Goal: Complete application form: Complete application form

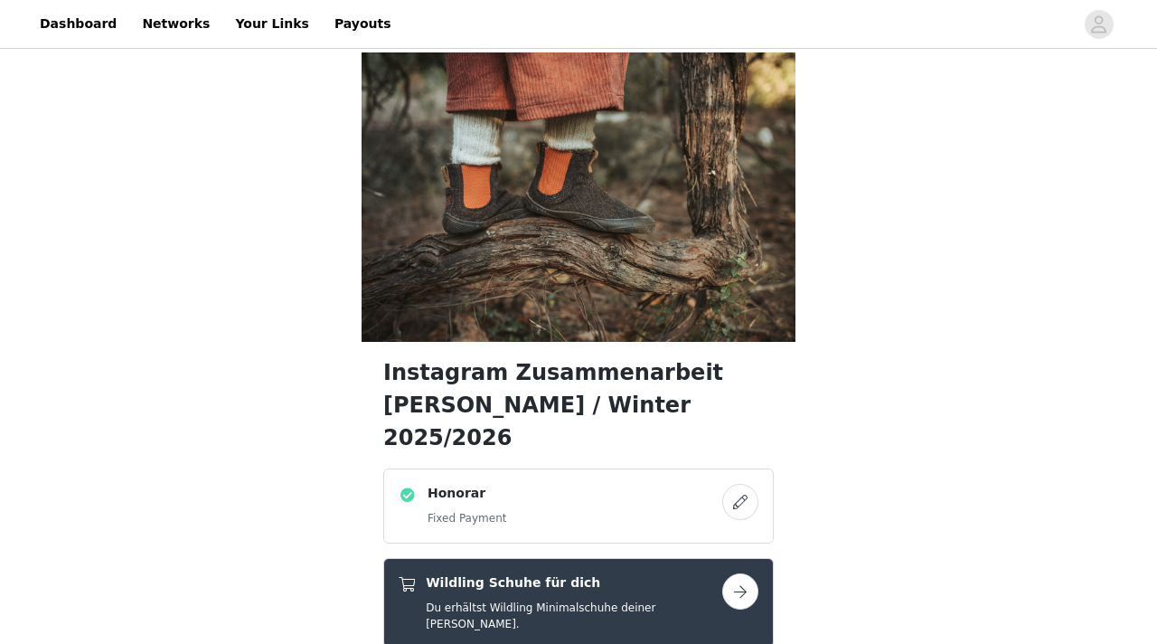
scroll to position [298, 0]
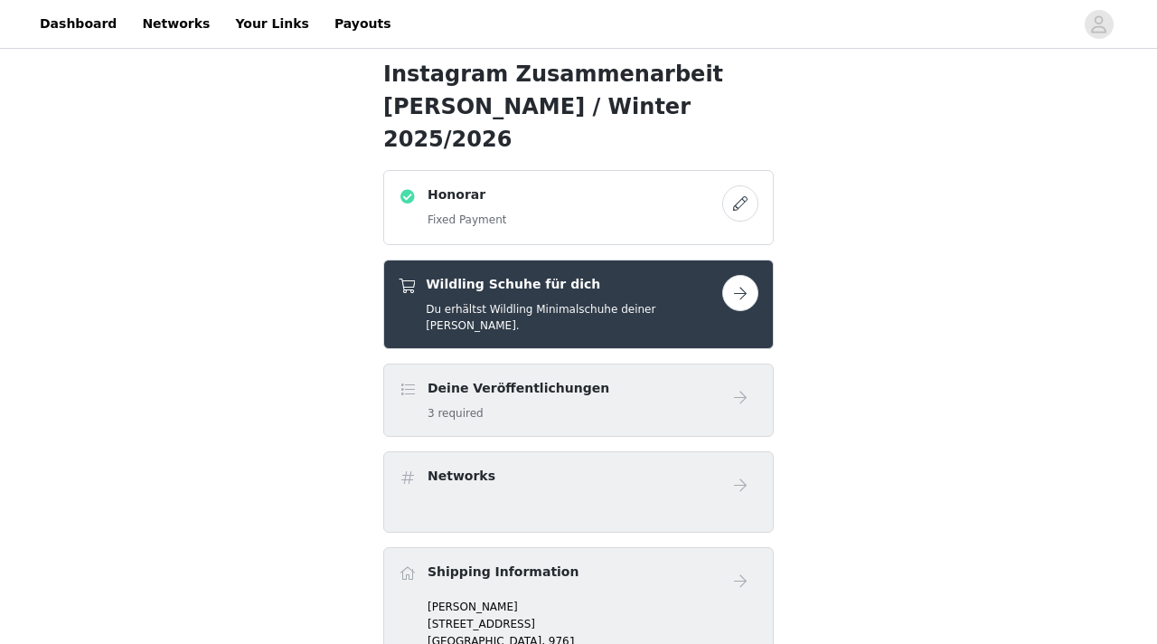
click at [733, 275] on button "button" at bounding box center [740, 293] width 36 height 36
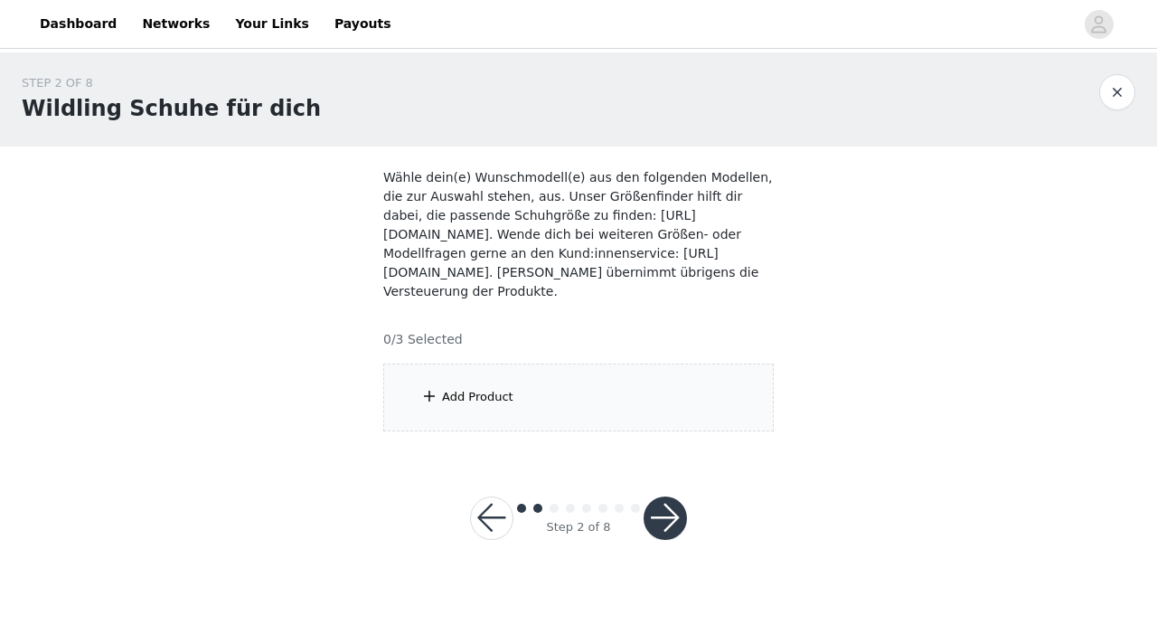
click at [498, 392] on div "Add Product" at bounding box center [477, 397] width 71 height 18
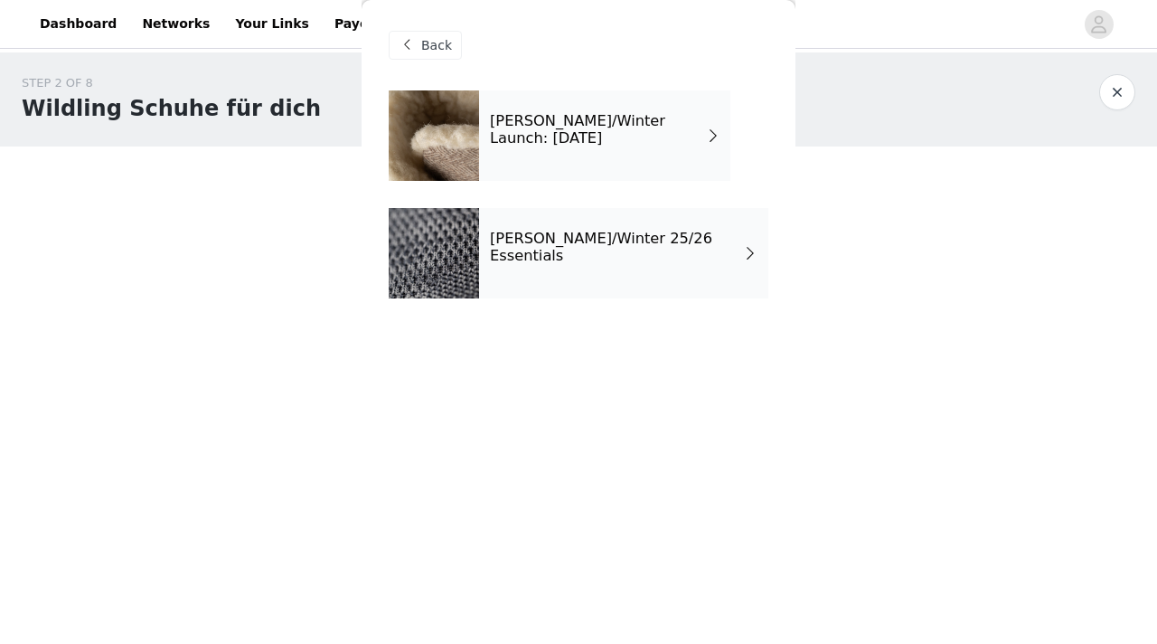
click at [441, 114] on div at bounding box center [434, 135] width 90 height 90
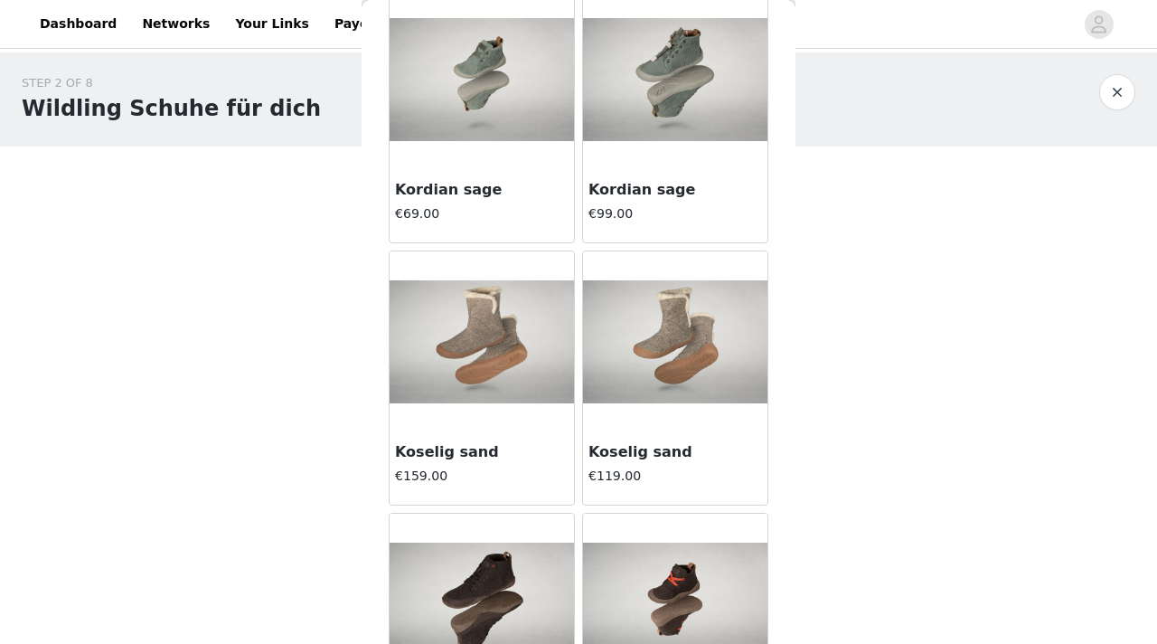
scroll to position [2122, 0]
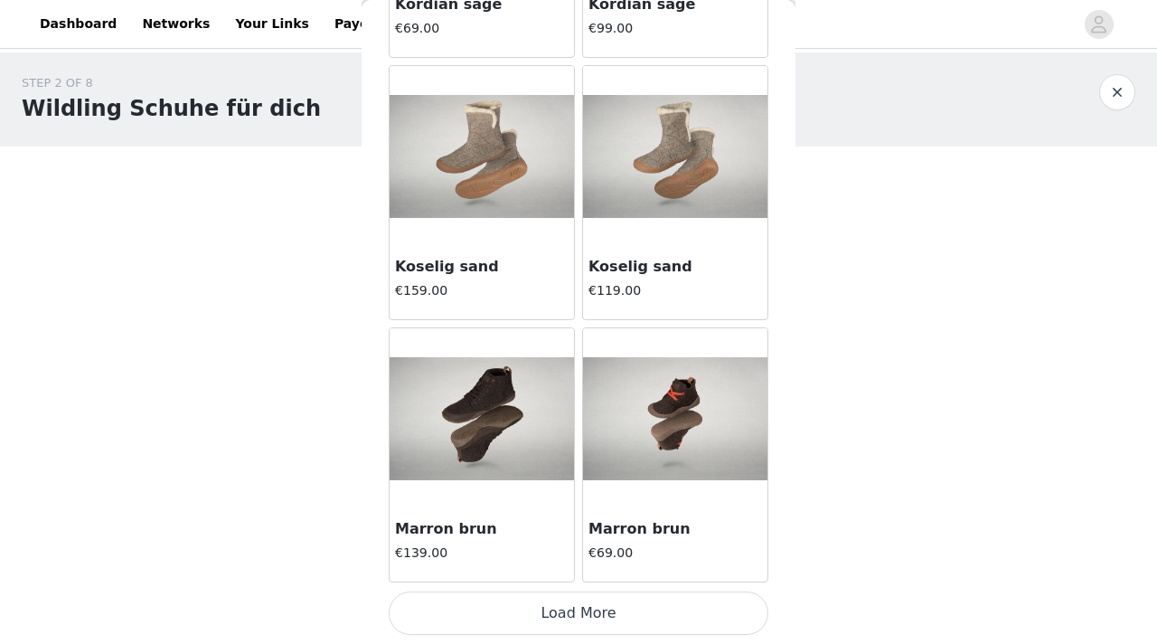
click at [589, 625] on button "Load More" at bounding box center [579, 612] width 380 height 43
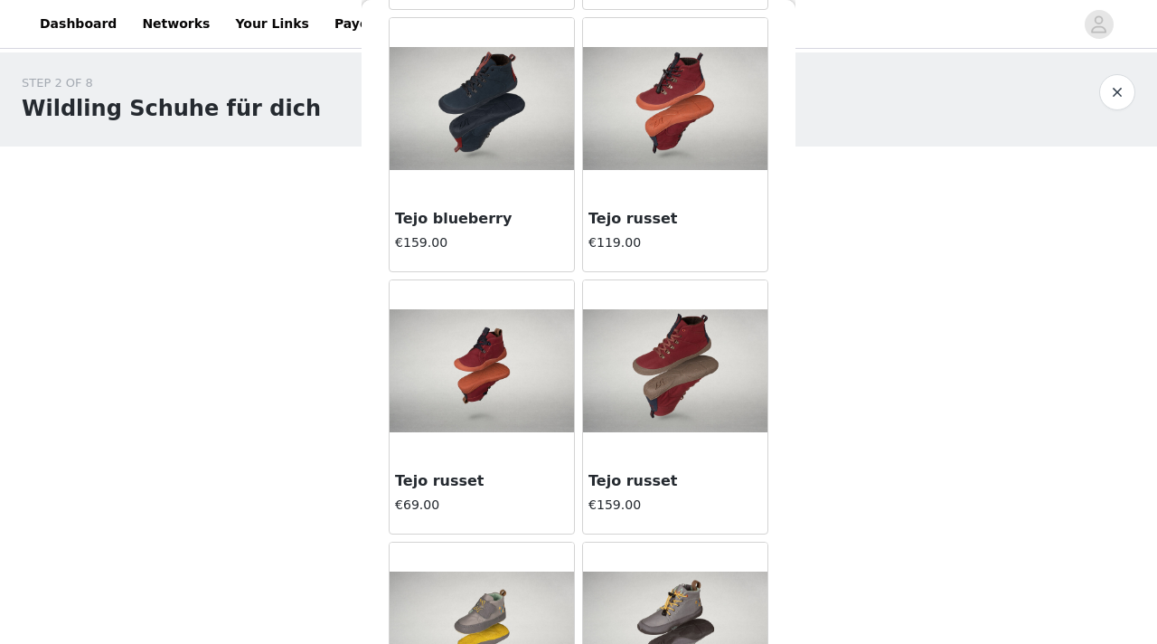
scroll to position [4261, 0]
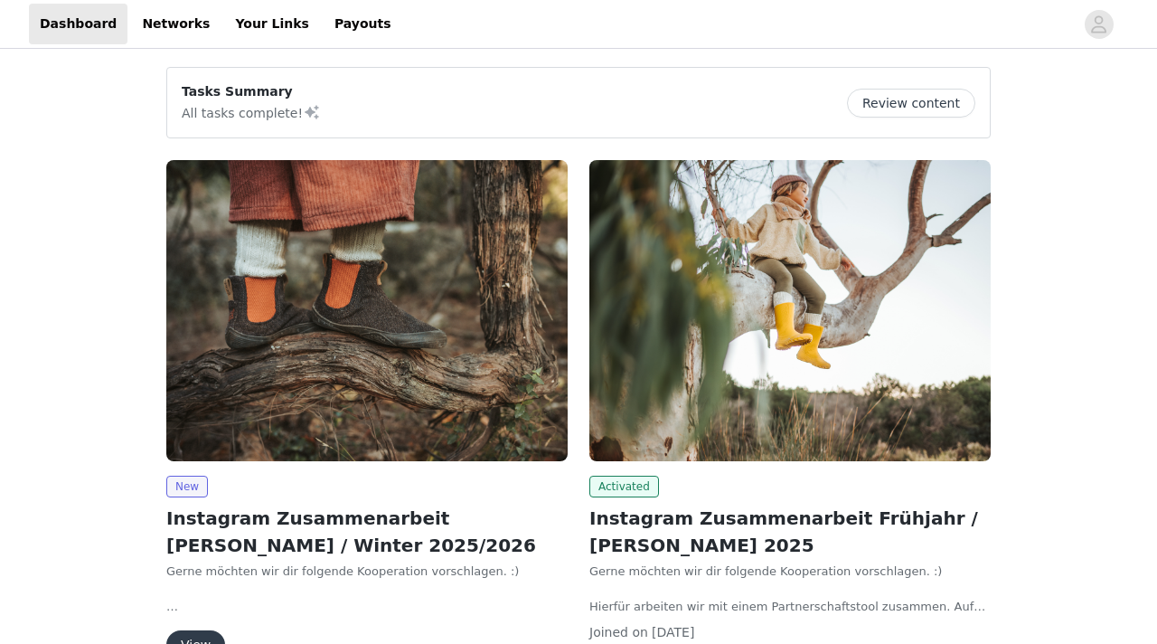
click at [244, 401] on img at bounding box center [366, 310] width 401 height 301
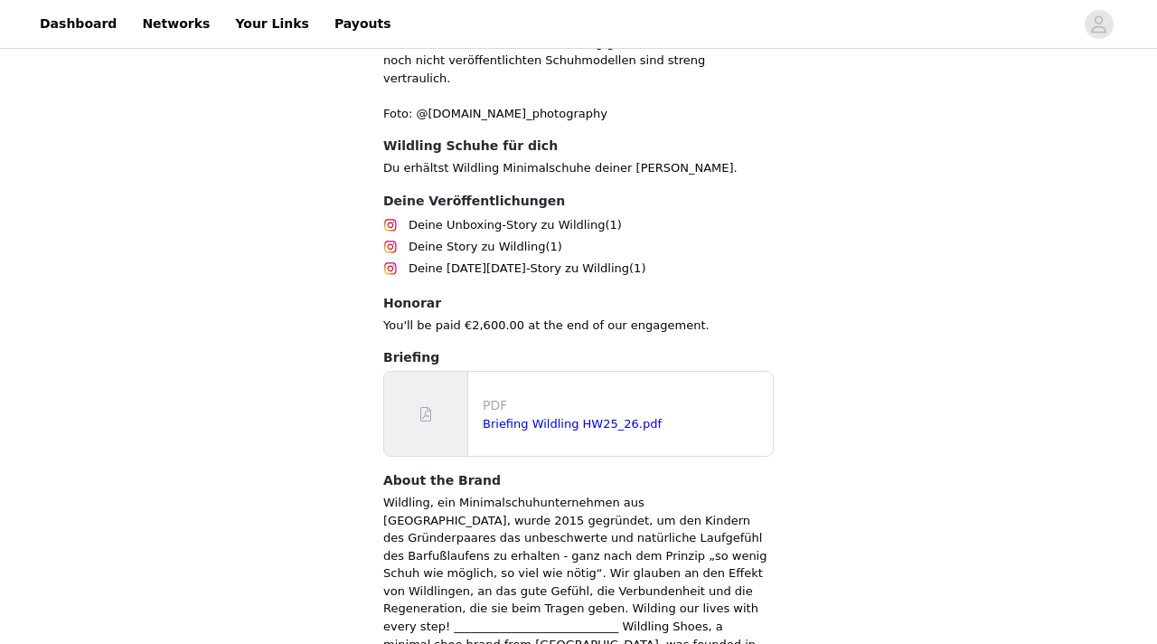
scroll to position [946, 0]
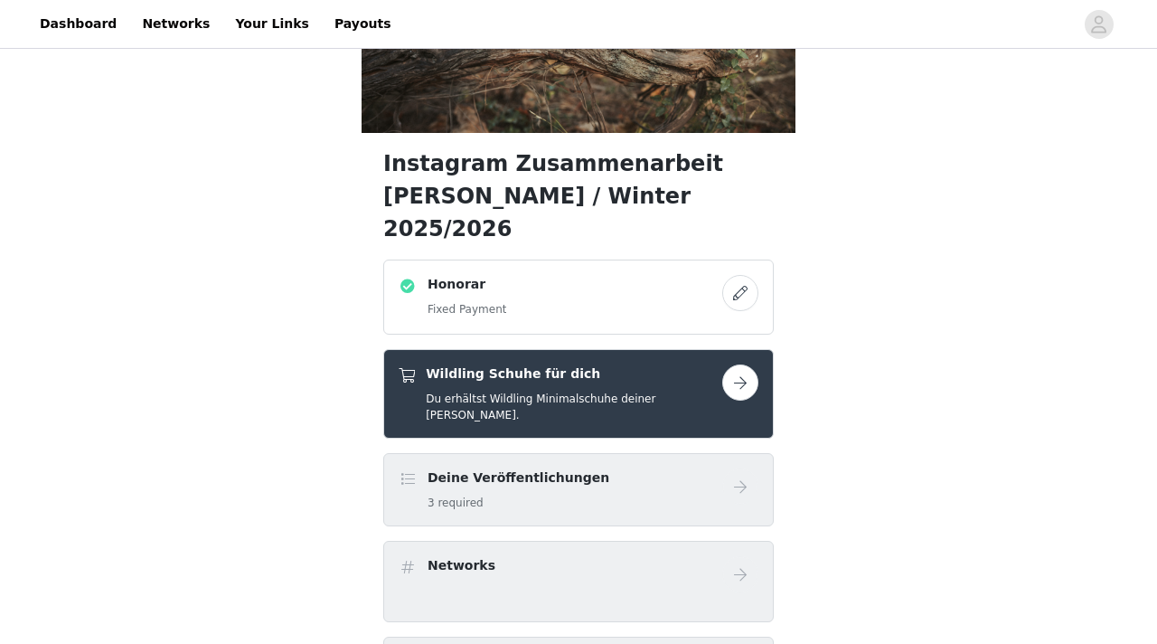
scroll to position [210, 0]
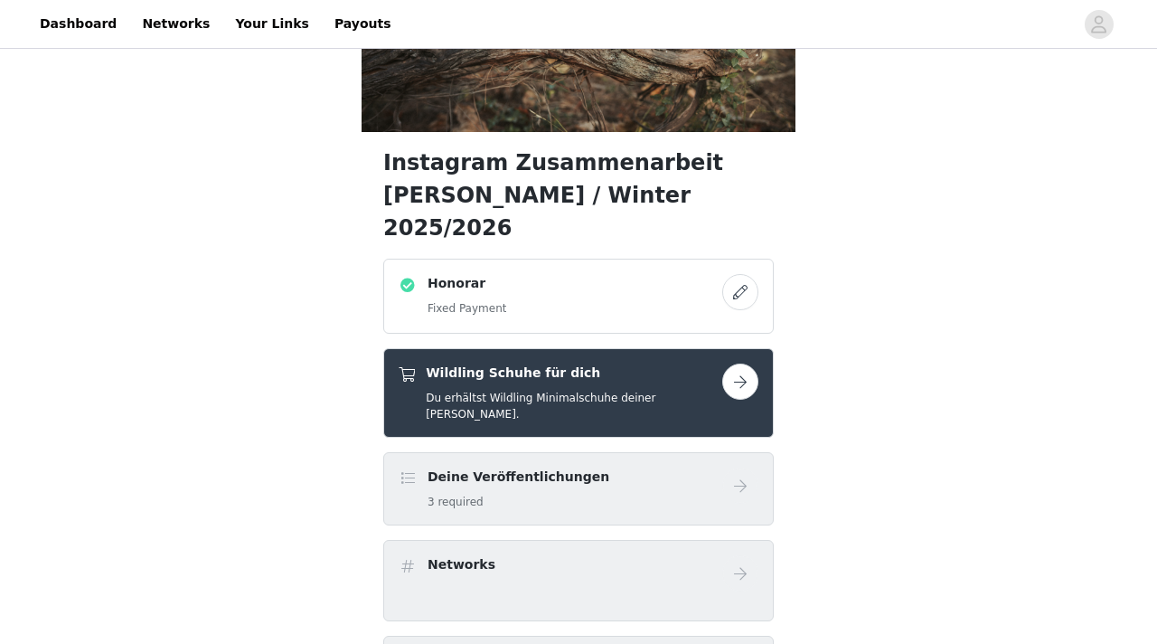
click at [747, 363] on link at bounding box center [740, 381] width 36 height 36
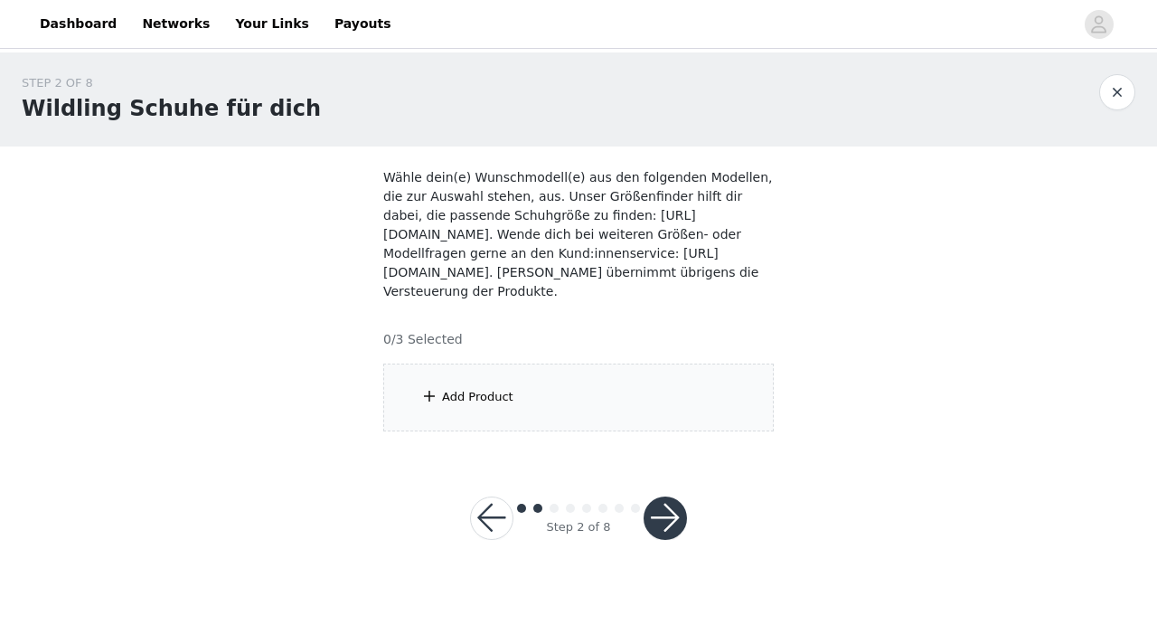
click at [457, 390] on div "Add Product" at bounding box center [477, 397] width 71 height 18
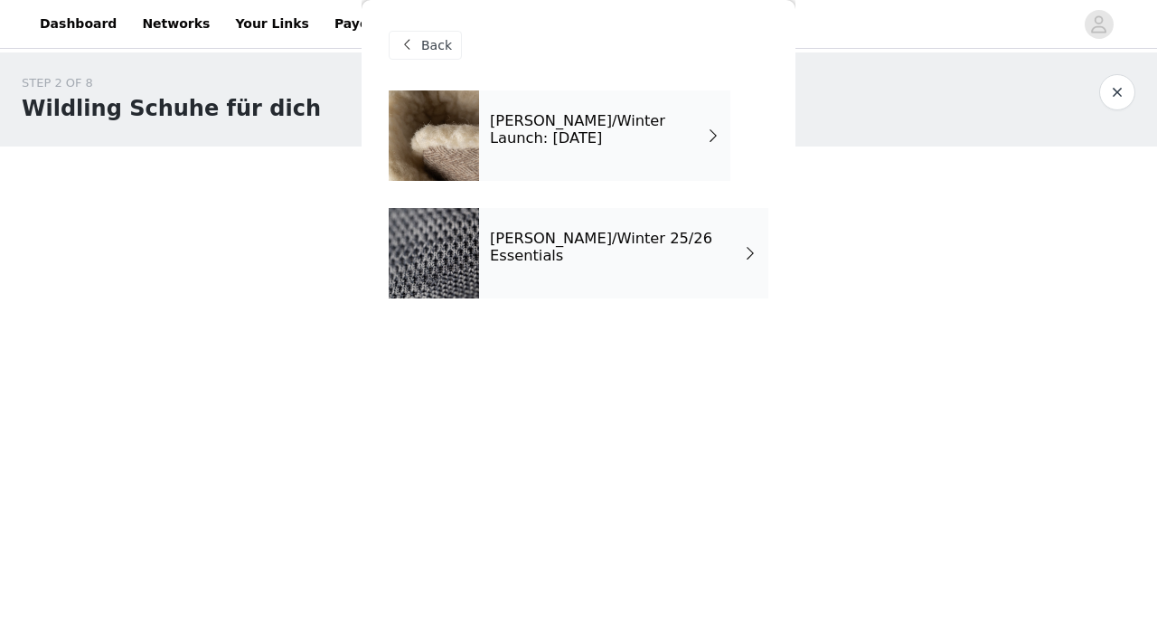
click at [451, 145] on div at bounding box center [434, 135] width 90 height 90
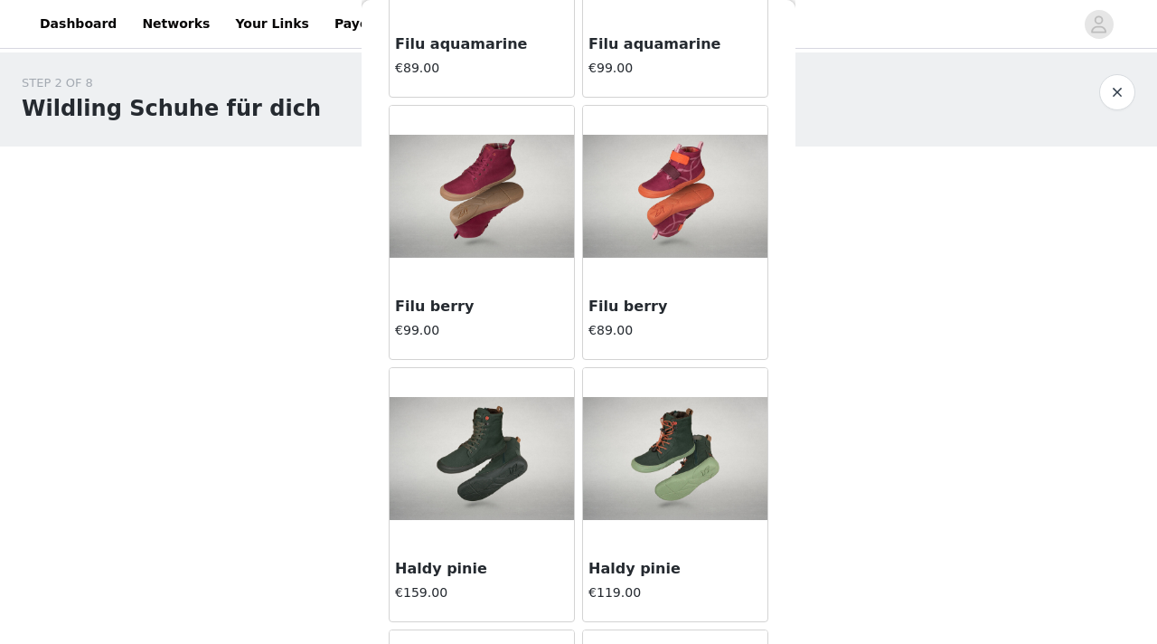
scroll to position [774, 0]
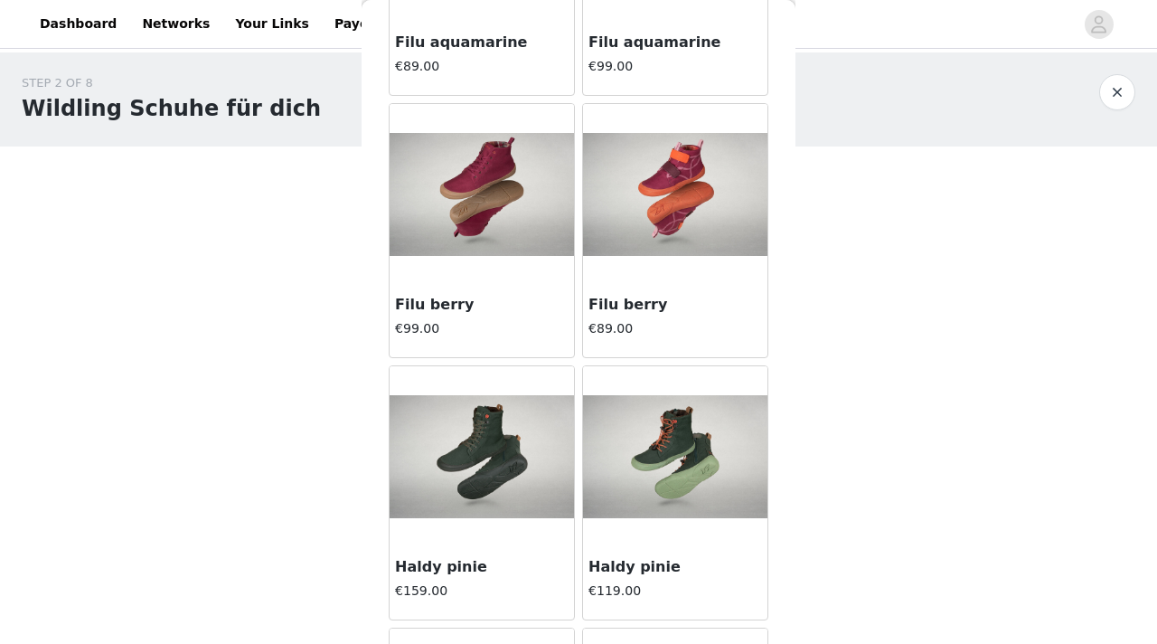
click at [682, 203] on img at bounding box center [675, 194] width 184 height 123
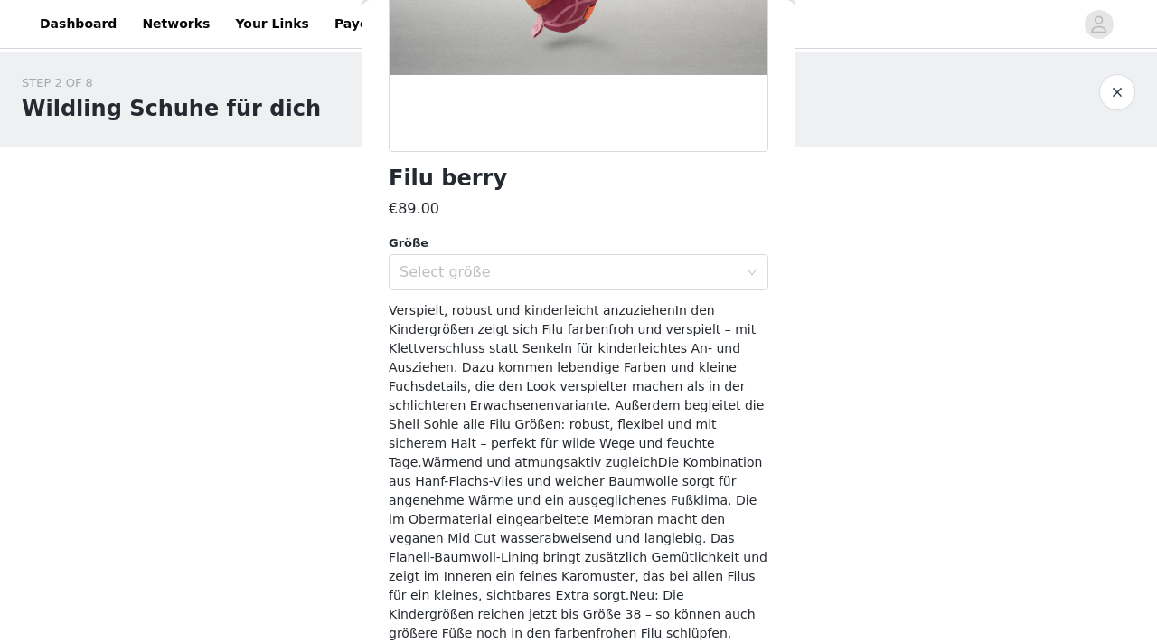
scroll to position [346, 0]
click at [538, 268] on div "Select größe" at bounding box center [569, 271] width 338 height 18
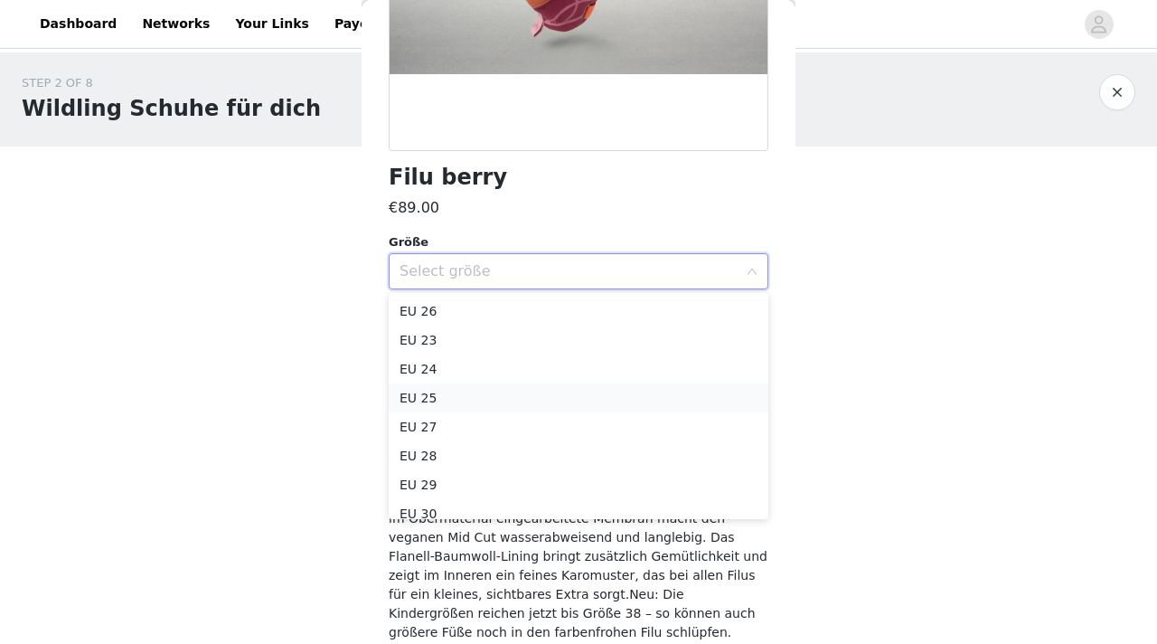
click at [443, 396] on li "EU 25" at bounding box center [579, 397] width 380 height 29
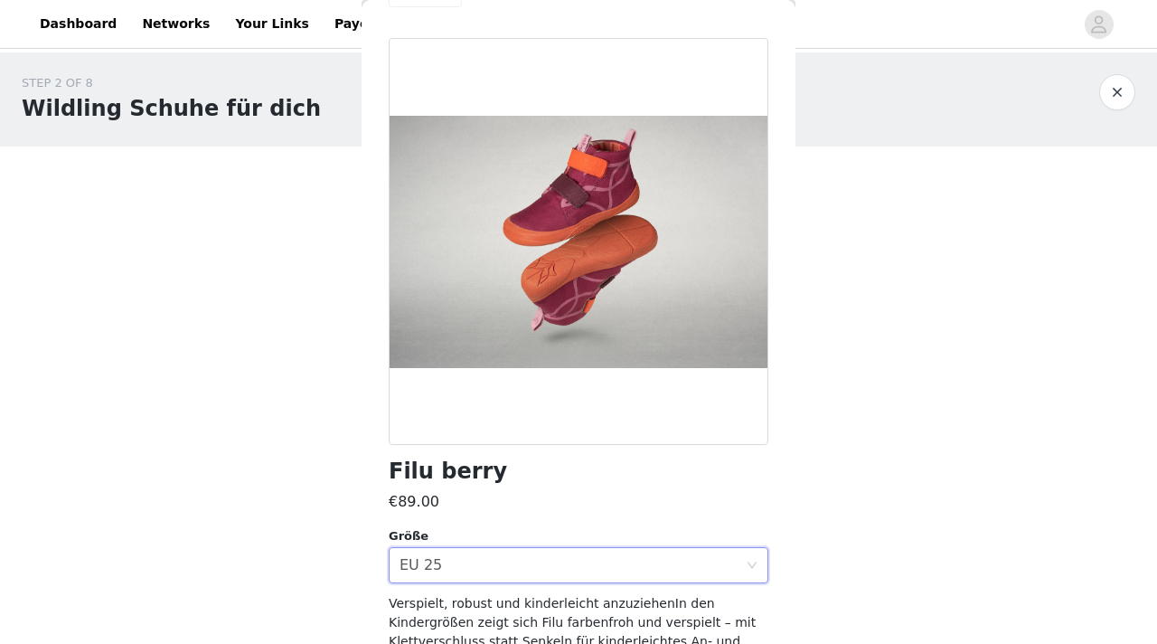
scroll to position [400, 0]
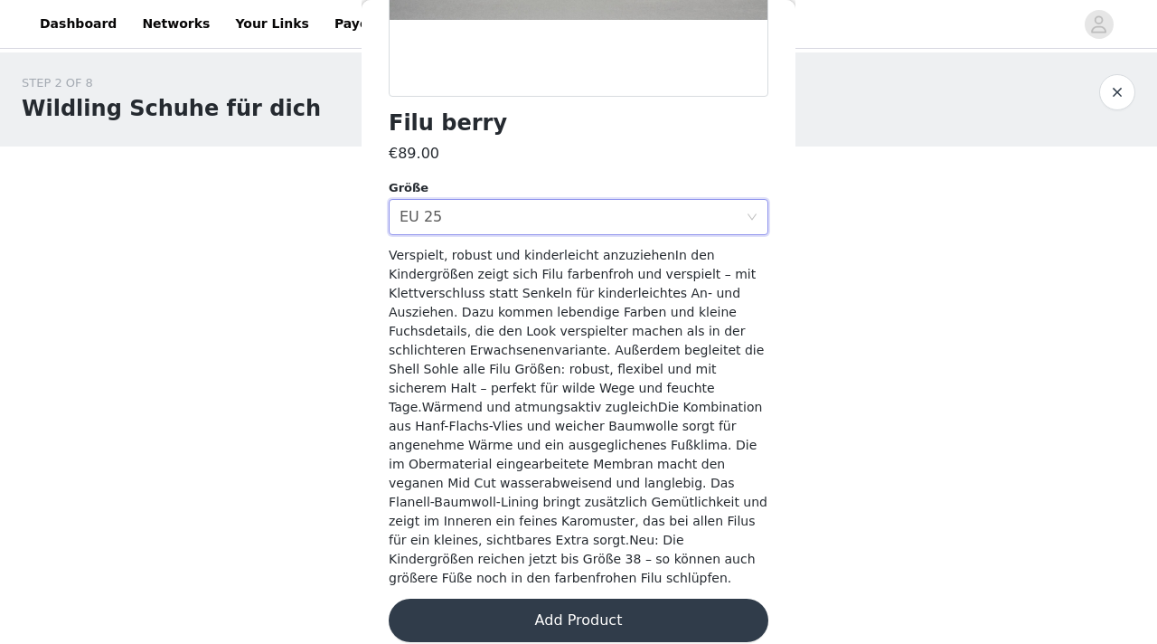
click at [581, 604] on button "Add Product" at bounding box center [579, 619] width 380 height 43
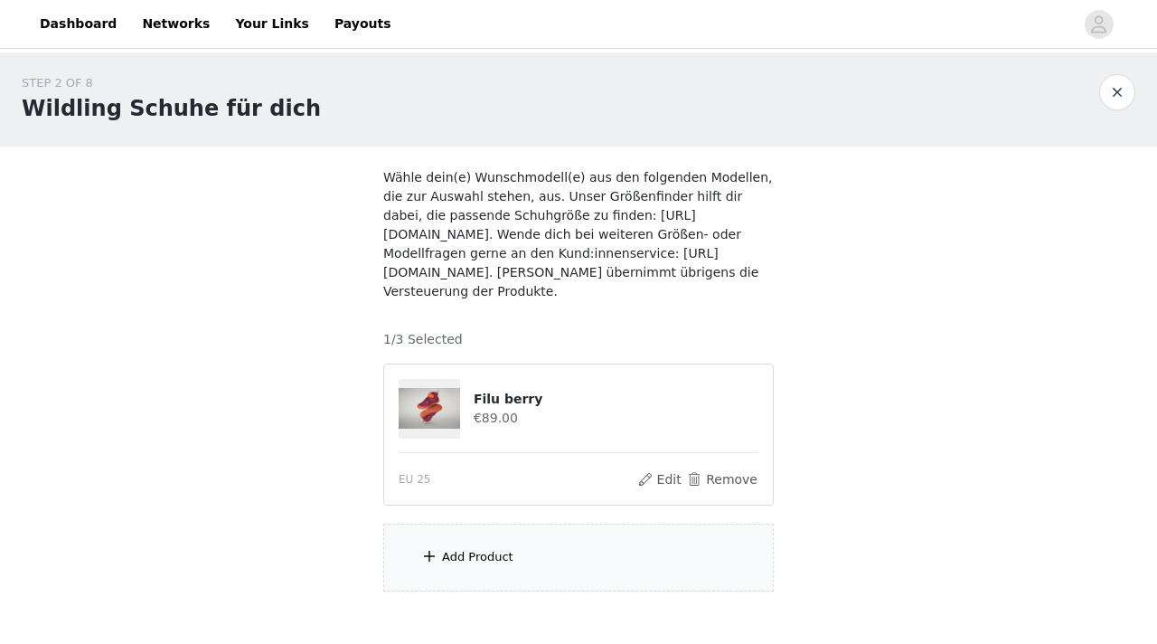
scroll to position [99, 0]
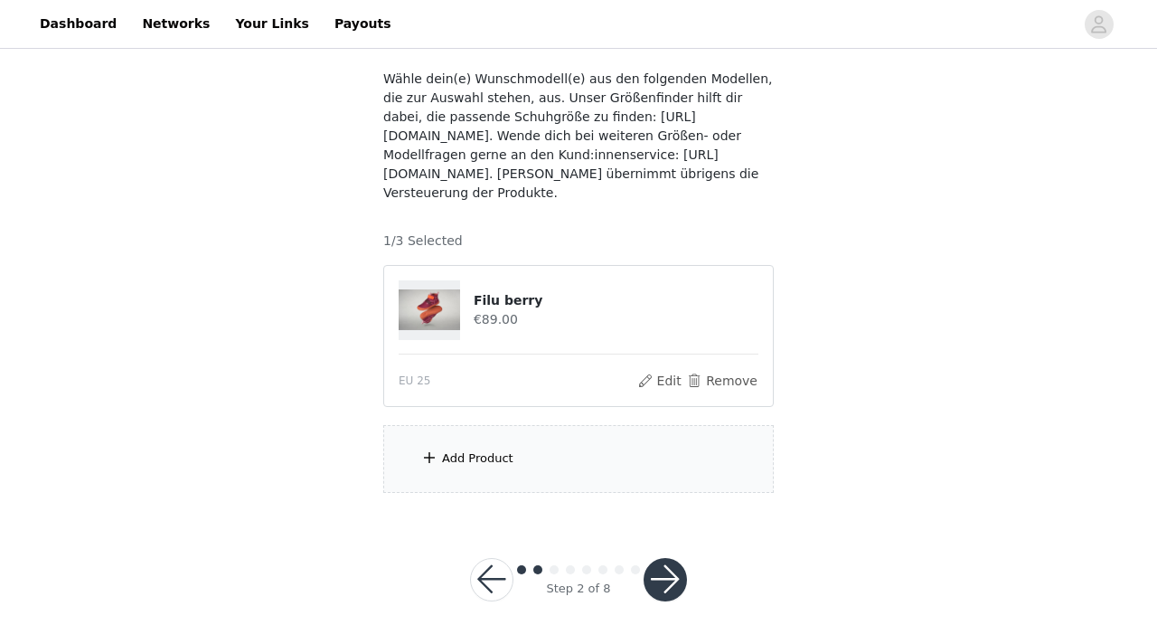
click at [444, 469] on div "Add Product" at bounding box center [578, 459] width 390 height 68
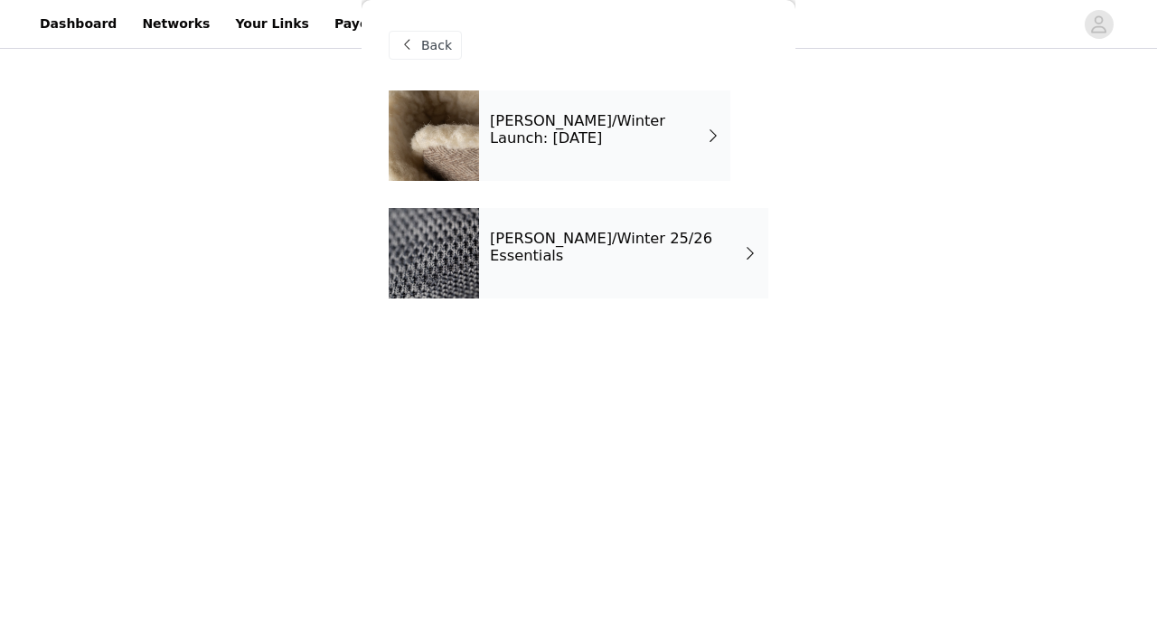
click at [511, 120] on h4 "[PERSON_NAME]/Winter Launch: [DATE]" at bounding box center [598, 129] width 216 height 33
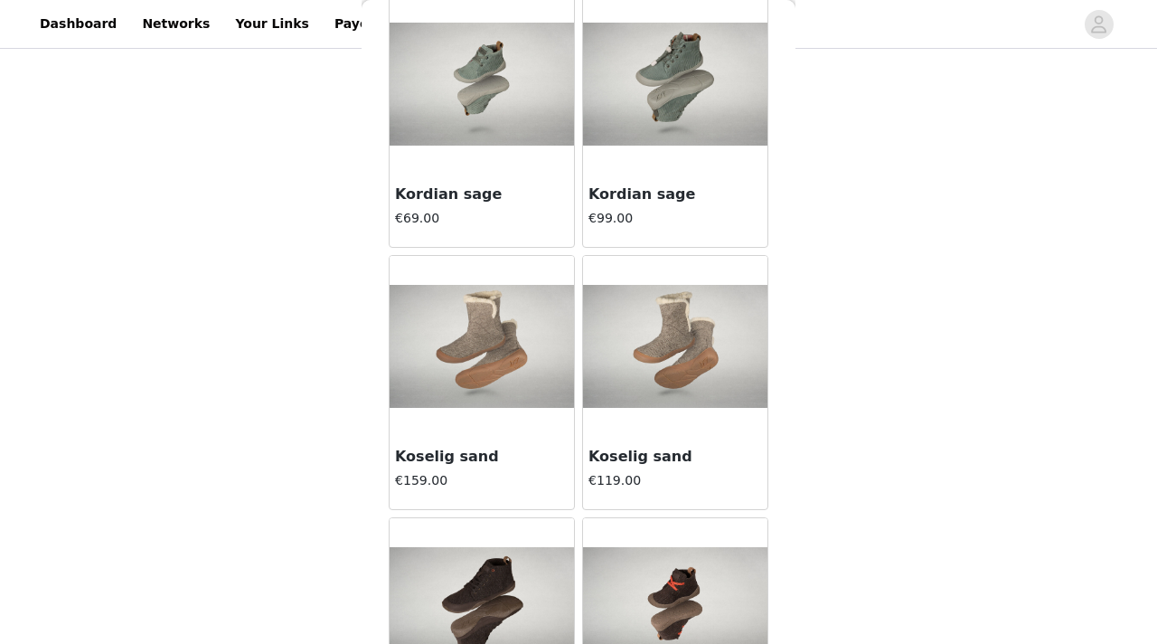
scroll to position [2122, 0]
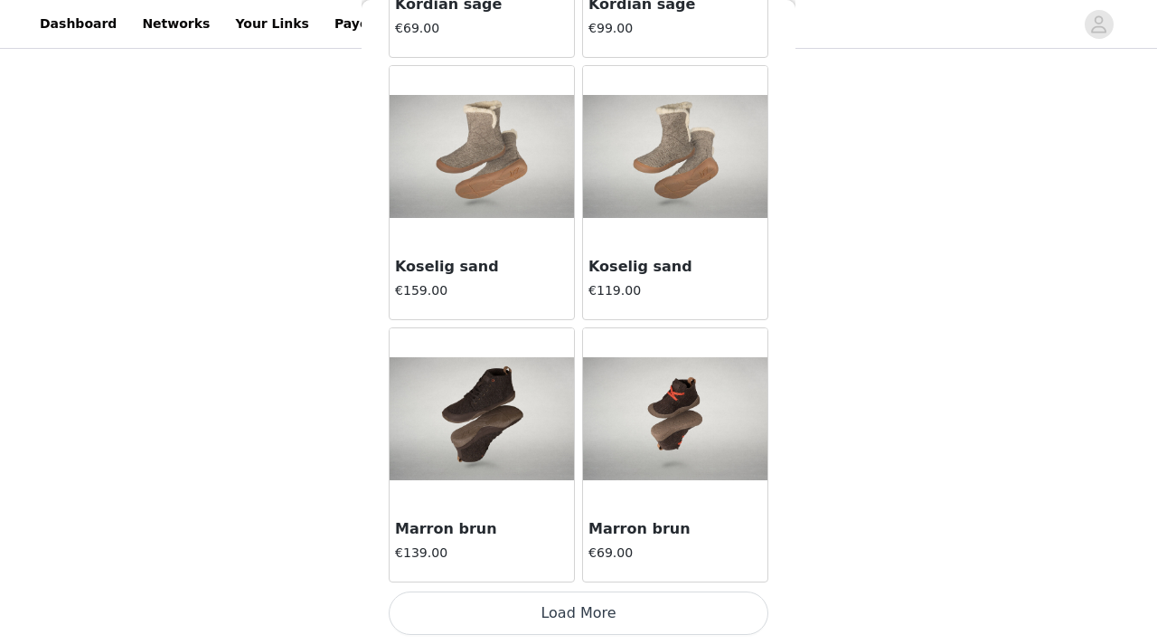
click at [618, 606] on button "Load More" at bounding box center [579, 612] width 380 height 43
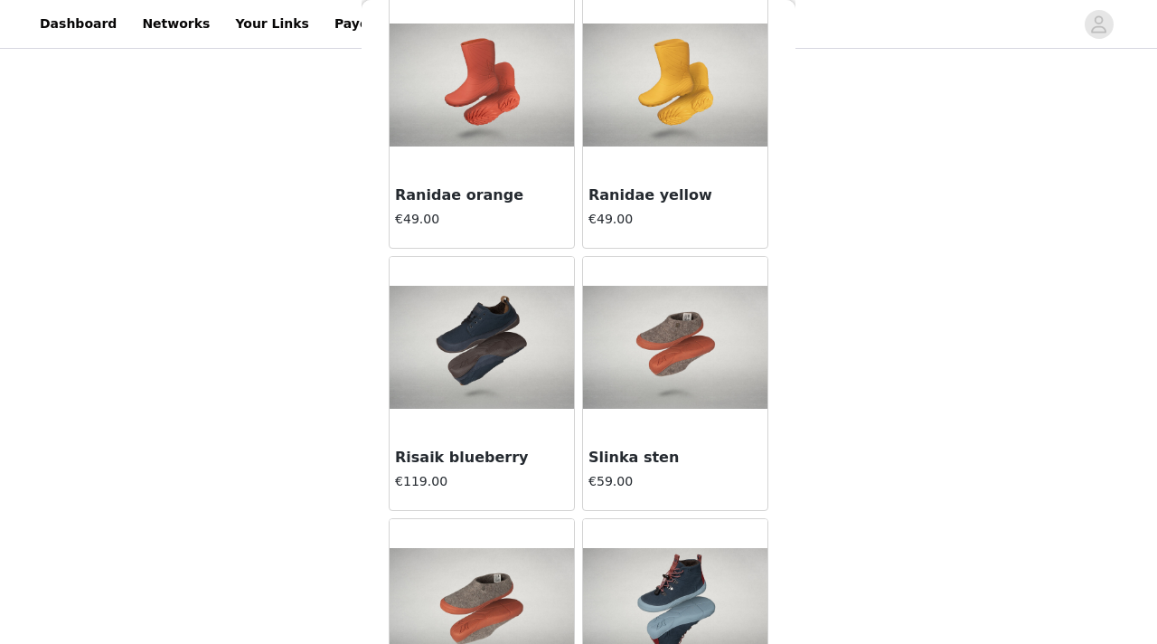
scroll to position [3503, 0]
click at [476, 86] on img at bounding box center [482, 85] width 184 height 123
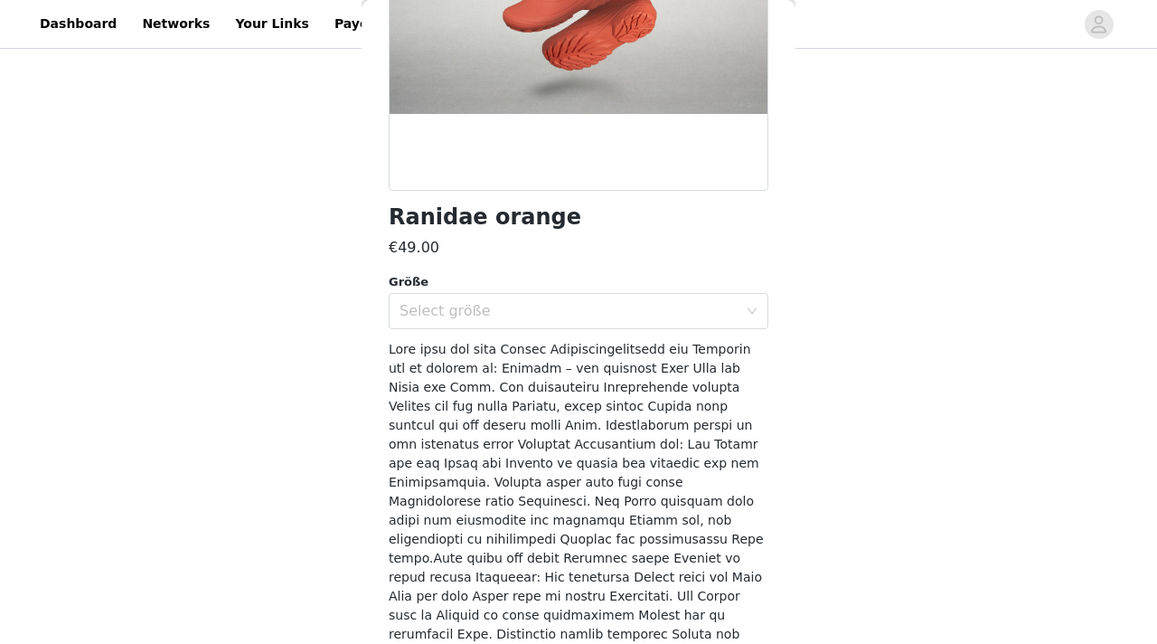
scroll to position [329, 0]
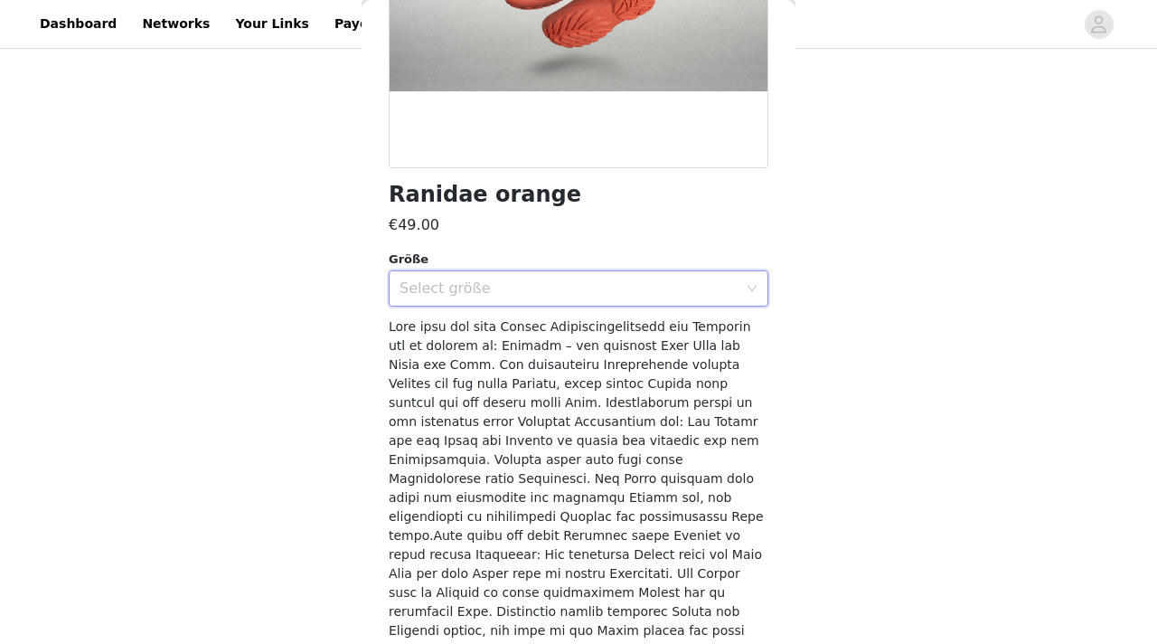
click at [522, 300] on div "Select größe" at bounding box center [573, 288] width 346 height 34
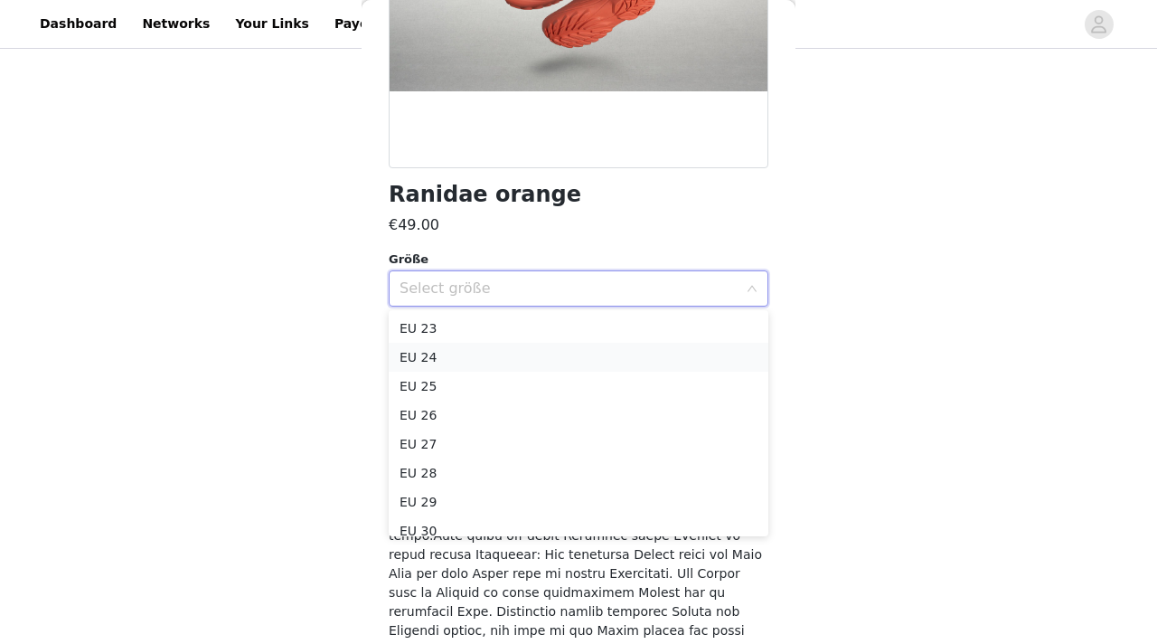
click at [478, 352] on li "EU 24" at bounding box center [579, 357] width 380 height 29
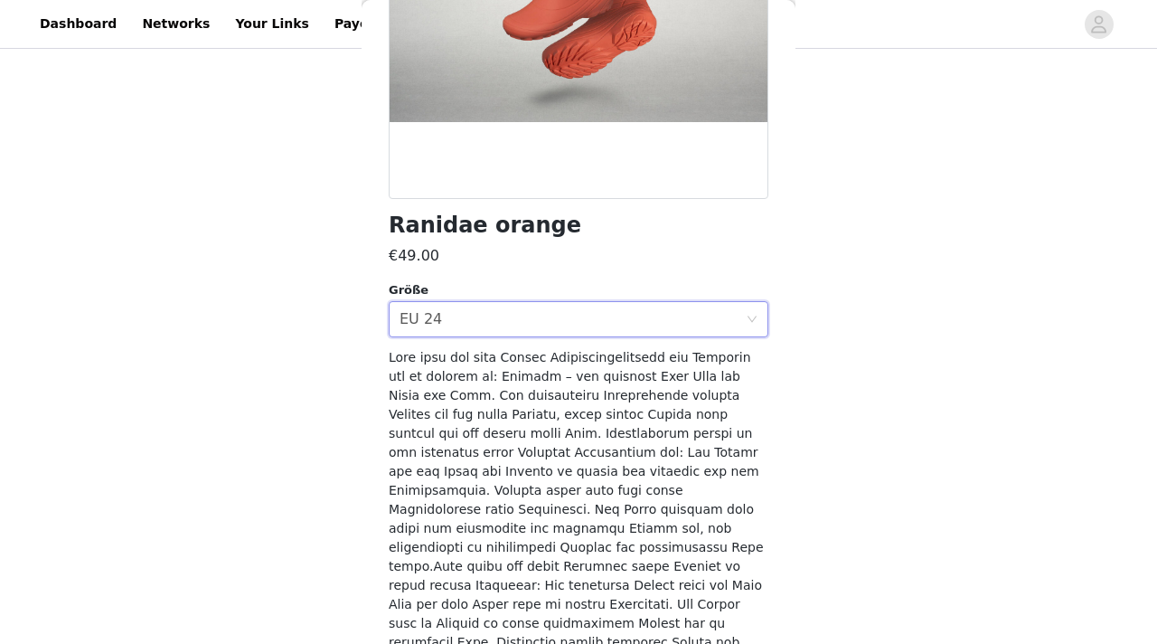
scroll to position [590, 0]
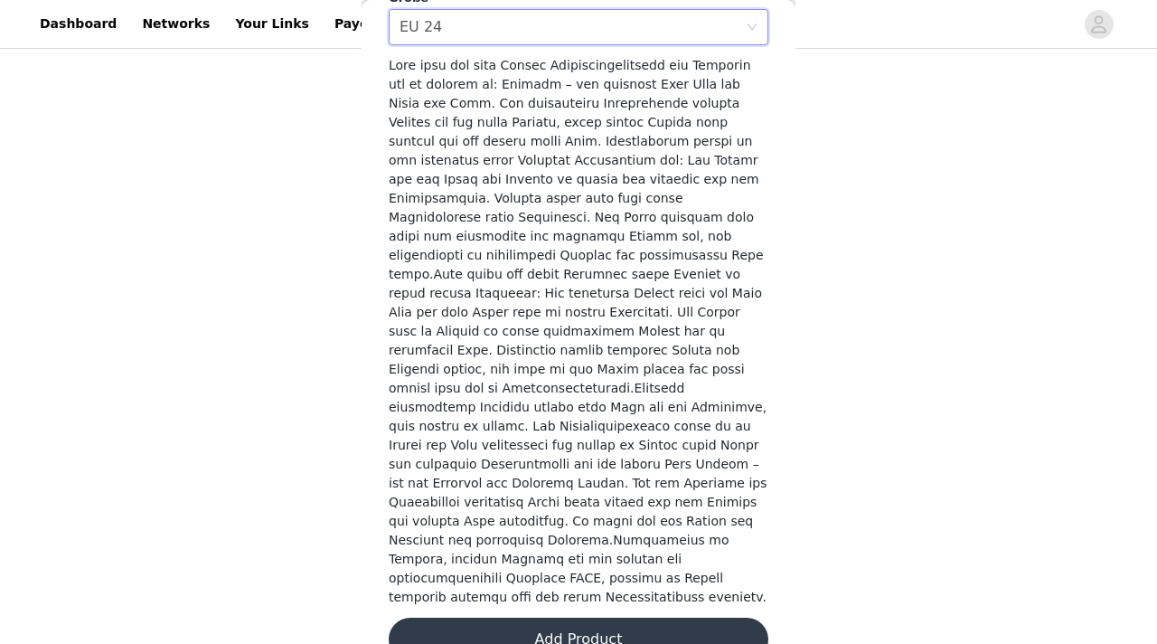
click at [581, 623] on div "Ranidae orange €49.00 Größe Select größe EU 24 Add Product" at bounding box center [579, 91] width 380 height 1182
click at [596, 617] on button "Add Product" at bounding box center [579, 638] width 380 height 43
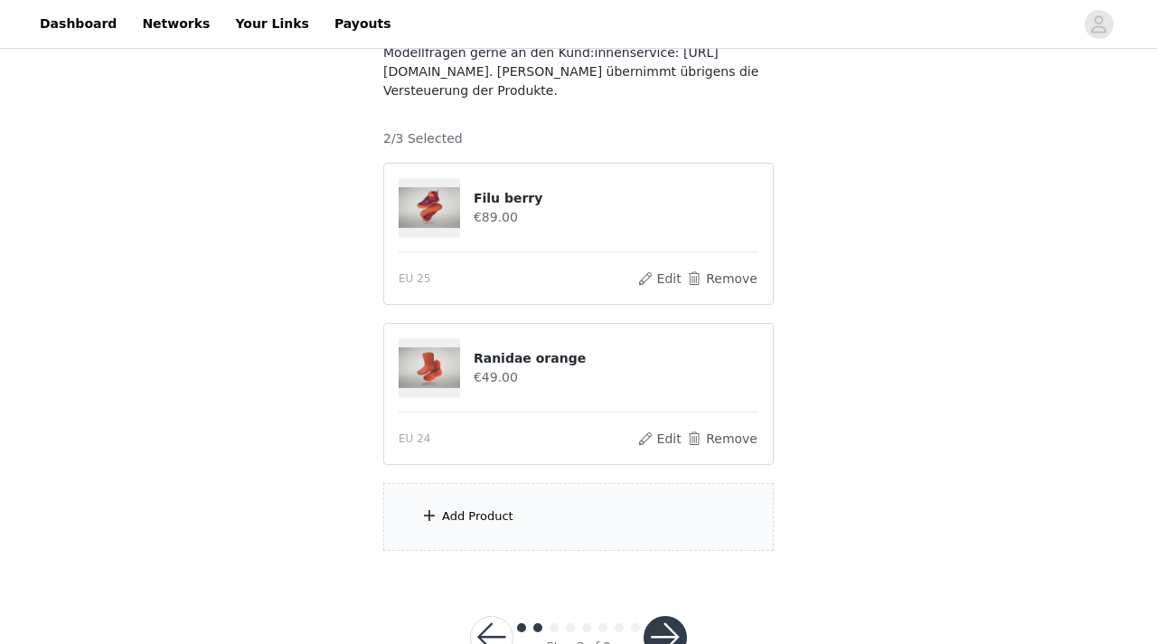
scroll to position [259, 0]
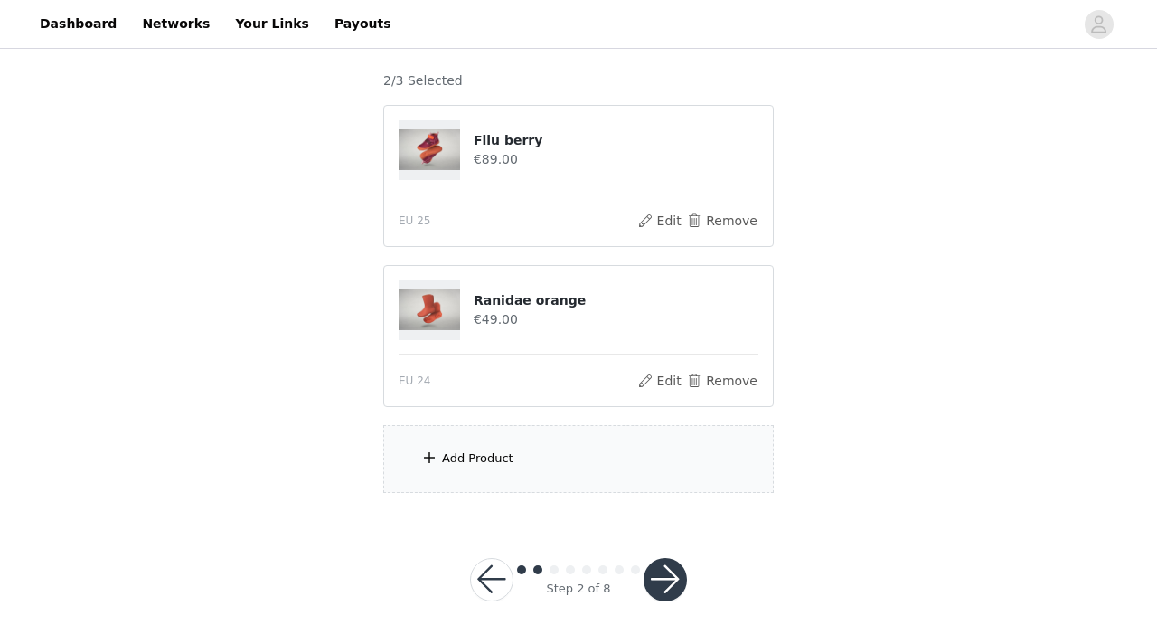
click at [674, 584] on button "button" at bounding box center [665, 579] width 43 height 43
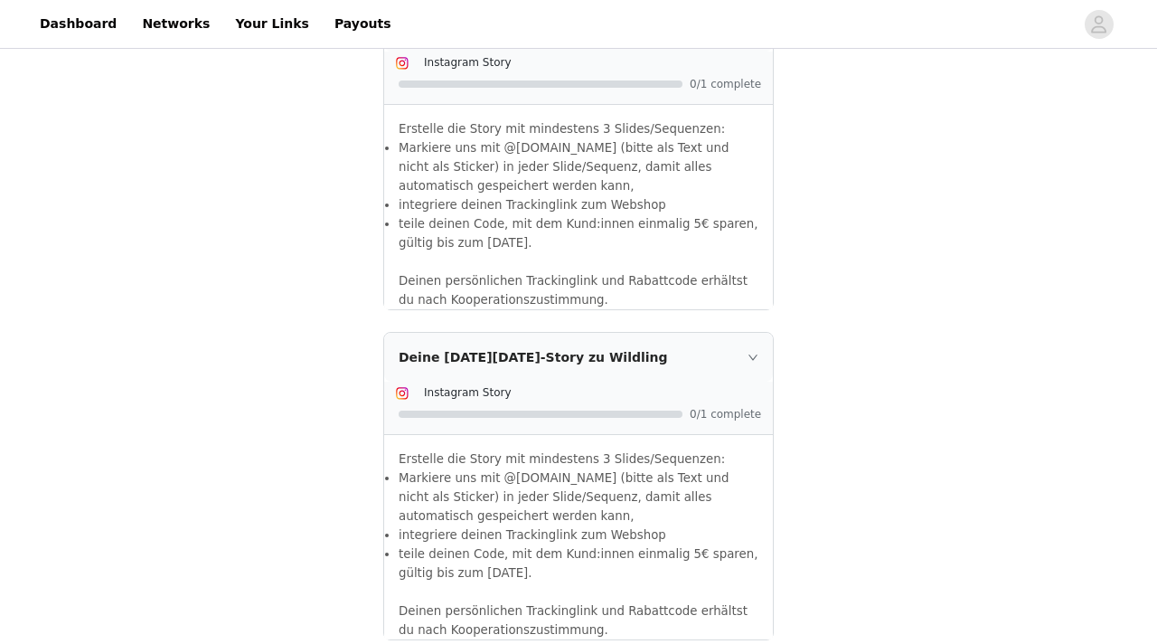
scroll to position [967, 0]
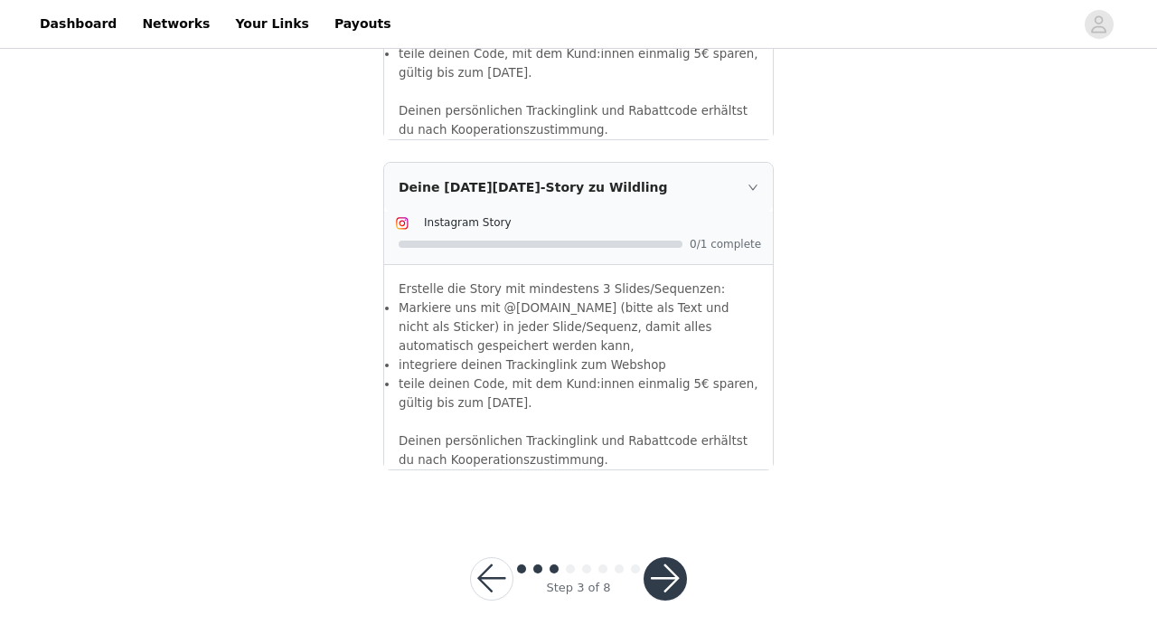
click at [673, 573] on button "button" at bounding box center [665, 578] width 43 height 43
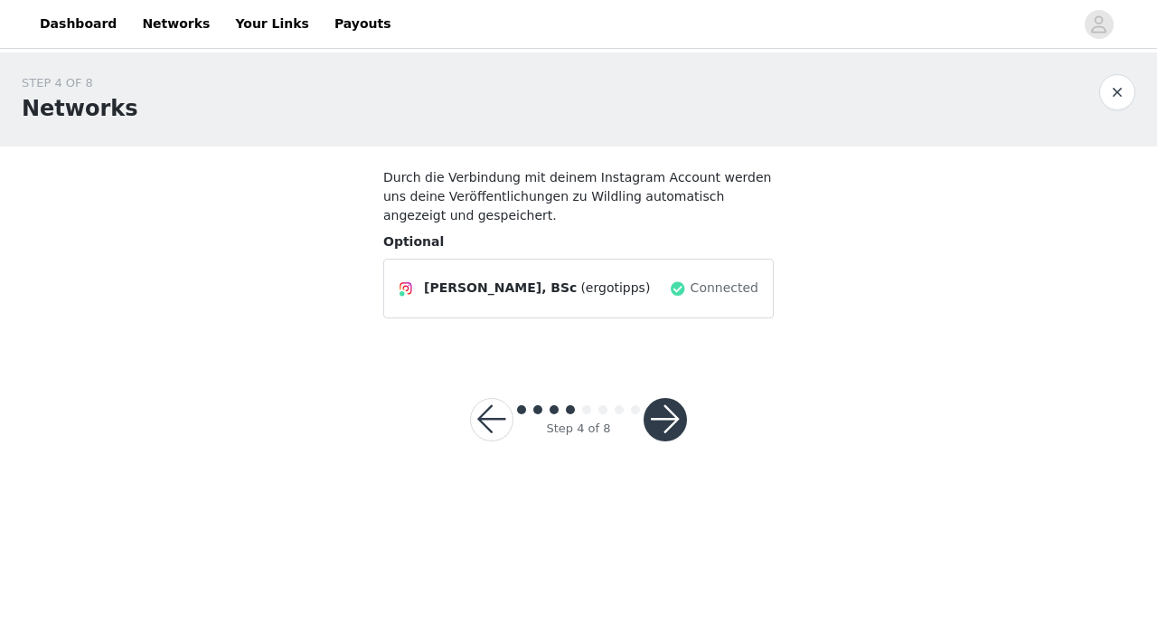
click at [671, 427] on button "button" at bounding box center [665, 419] width 43 height 43
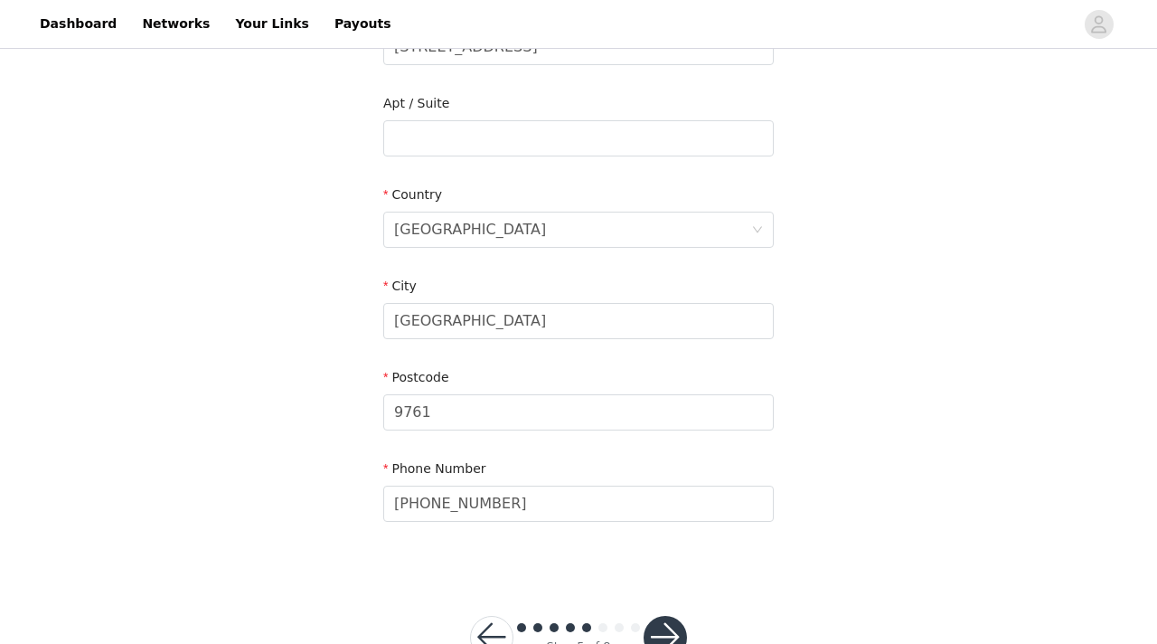
scroll to position [535, 0]
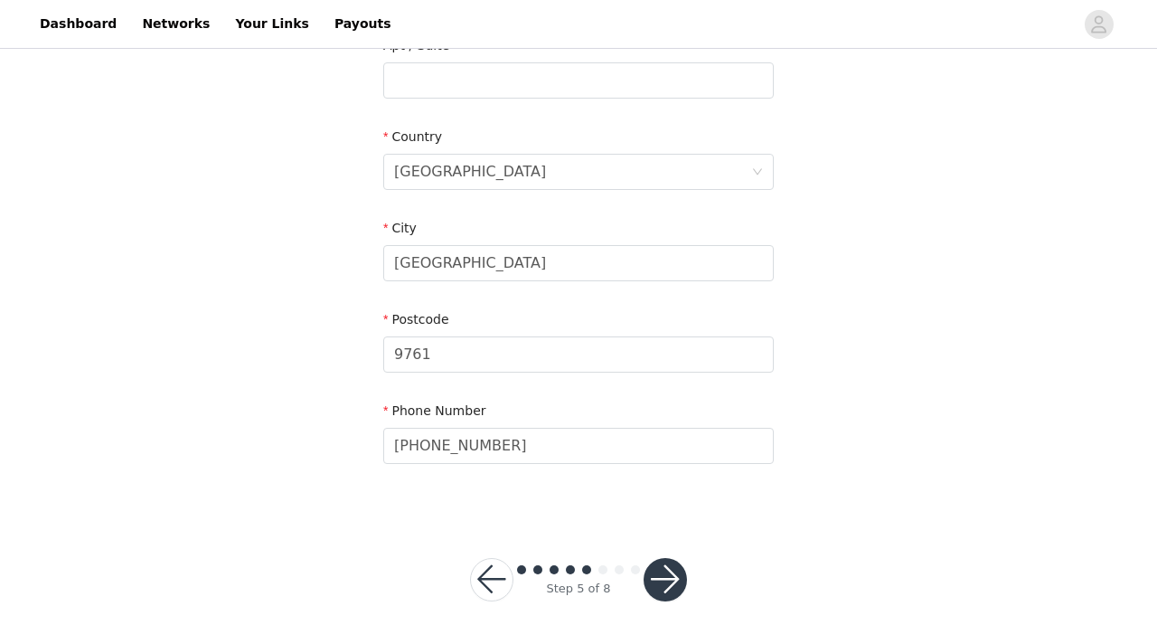
click at [667, 578] on button "button" at bounding box center [665, 579] width 43 height 43
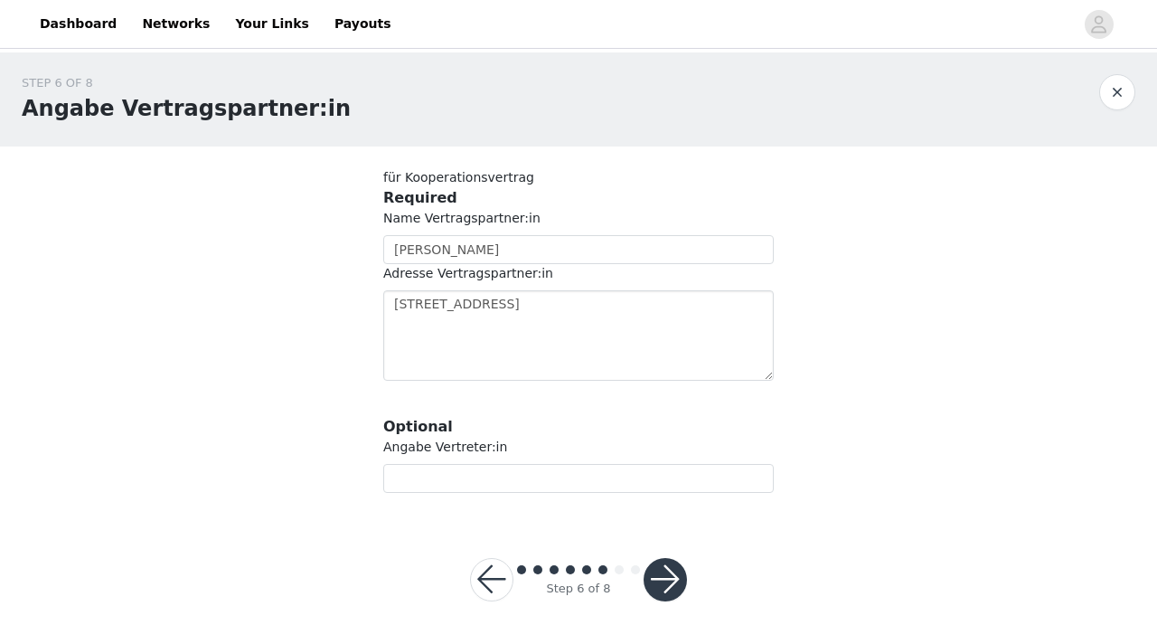
click at [687, 584] on div "Step 6 of 8" at bounding box center [578, 579] width 260 height 87
click at [672, 581] on button "button" at bounding box center [665, 579] width 43 height 43
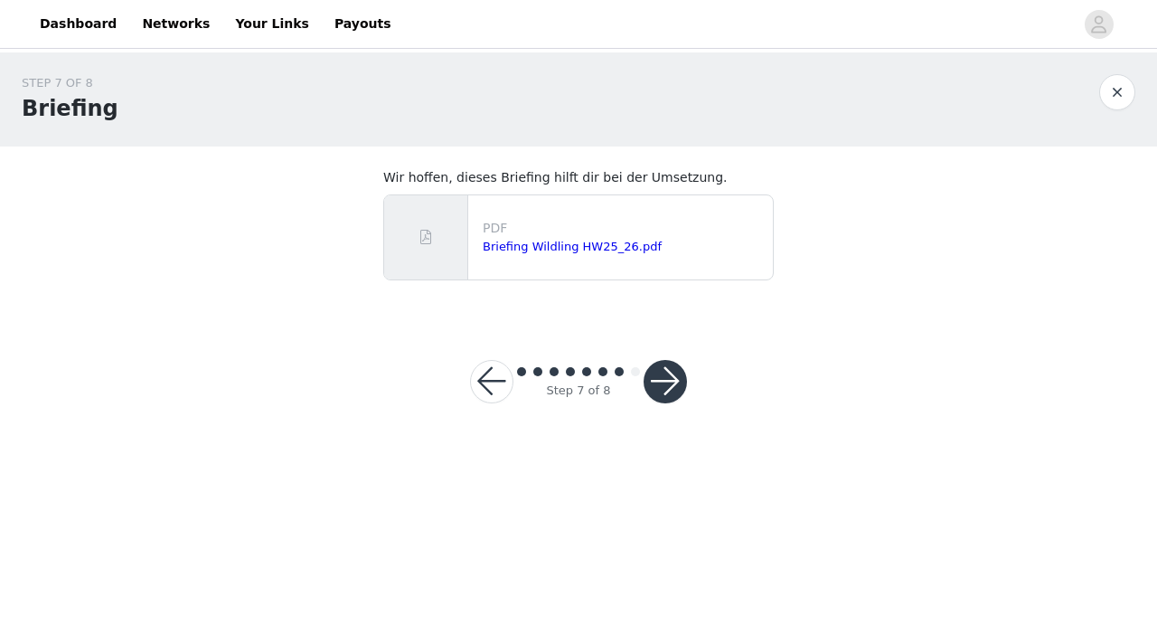
click at [679, 385] on button "button" at bounding box center [665, 381] width 43 height 43
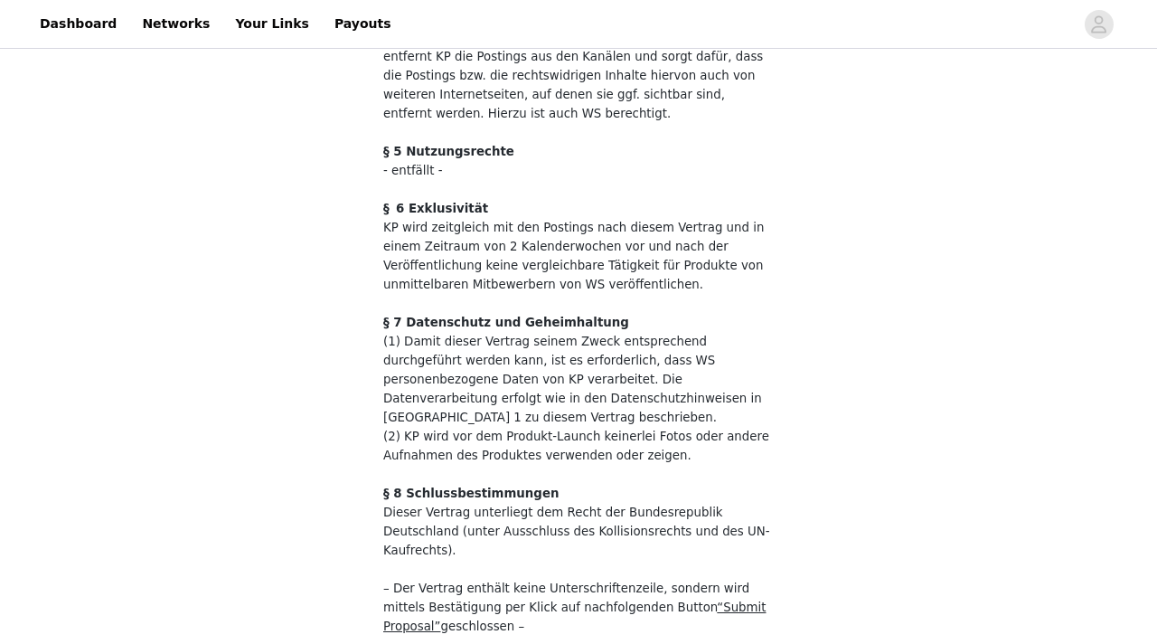
scroll to position [390, 0]
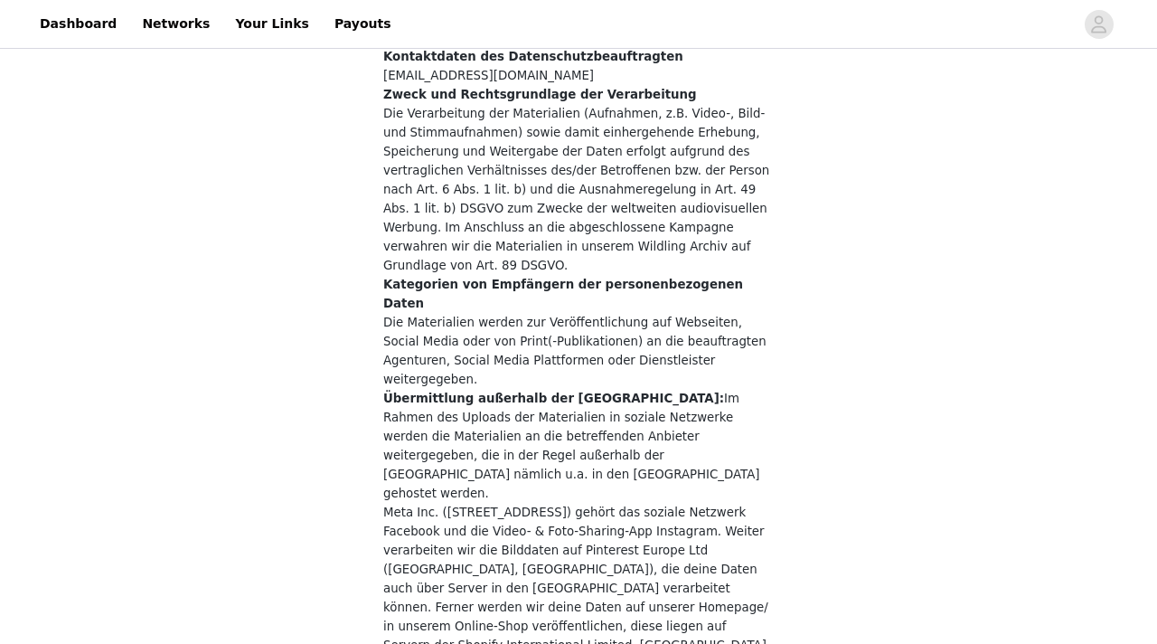
scroll to position [3874, 0]
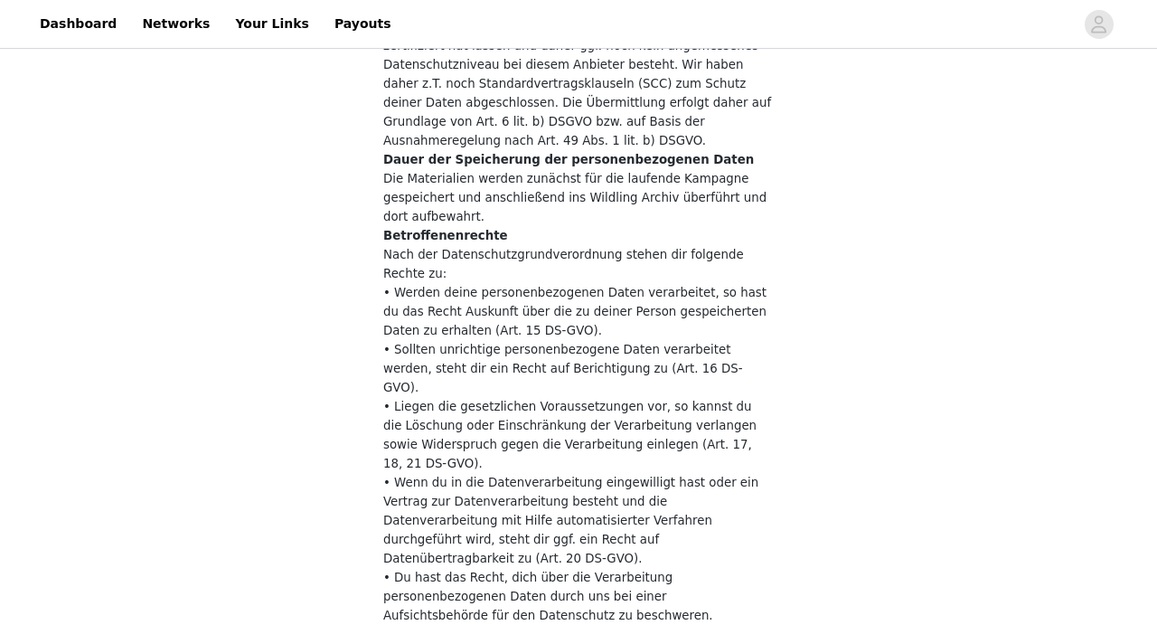
checkbox input "true"
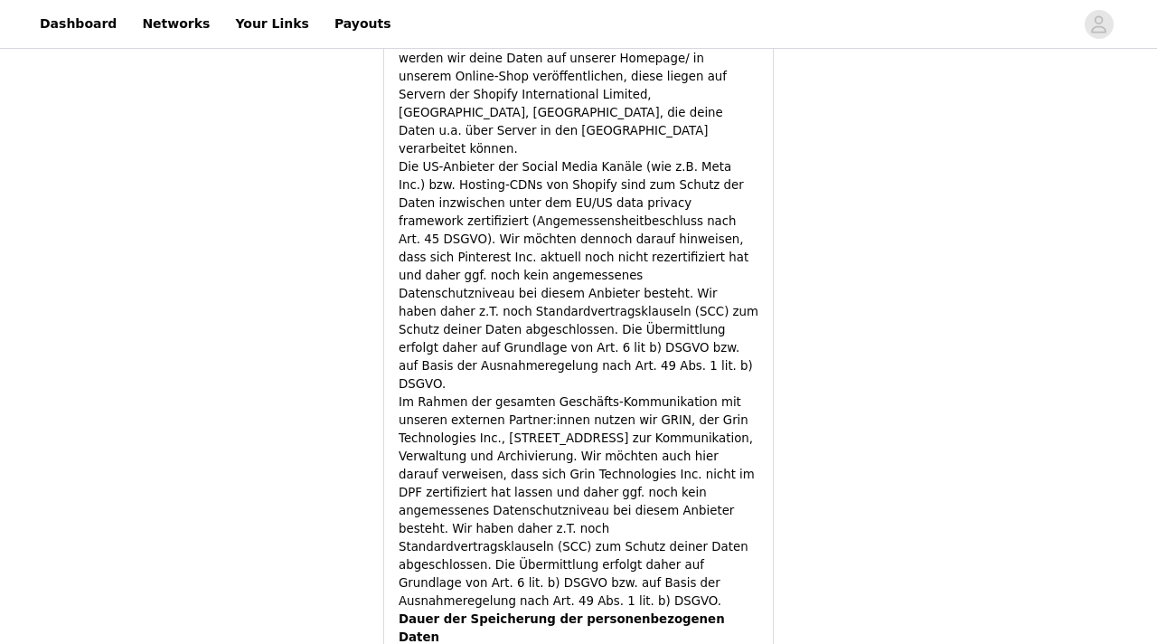
scroll to position [5180, 0]
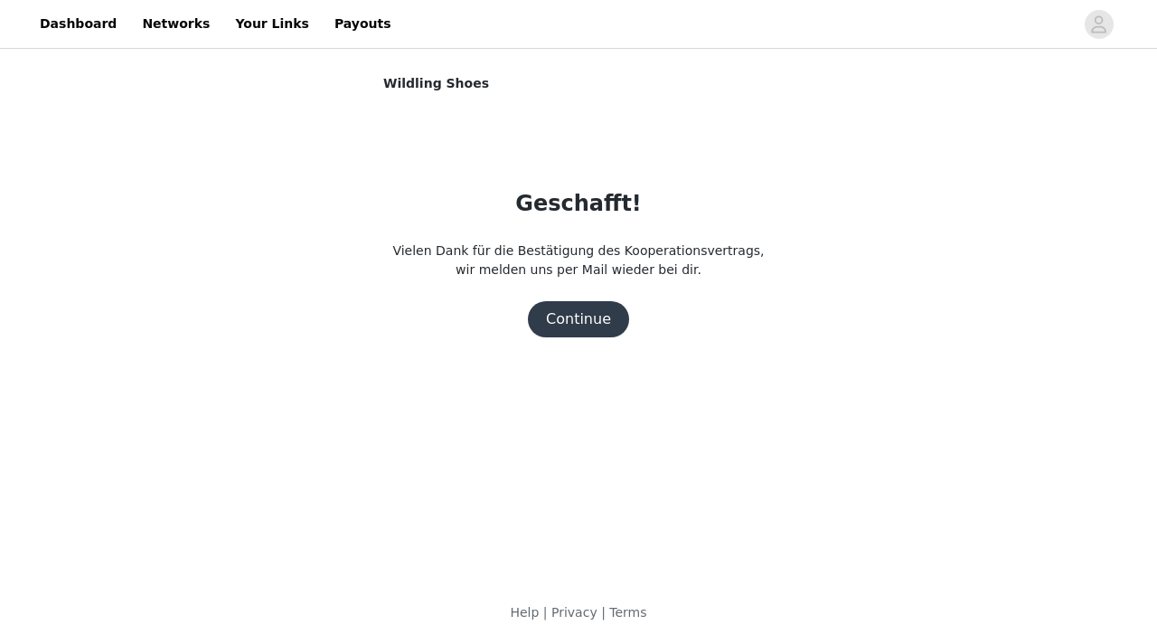
scroll to position [0, 0]
